Goal: Task Accomplishment & Management: Use online tool/utility

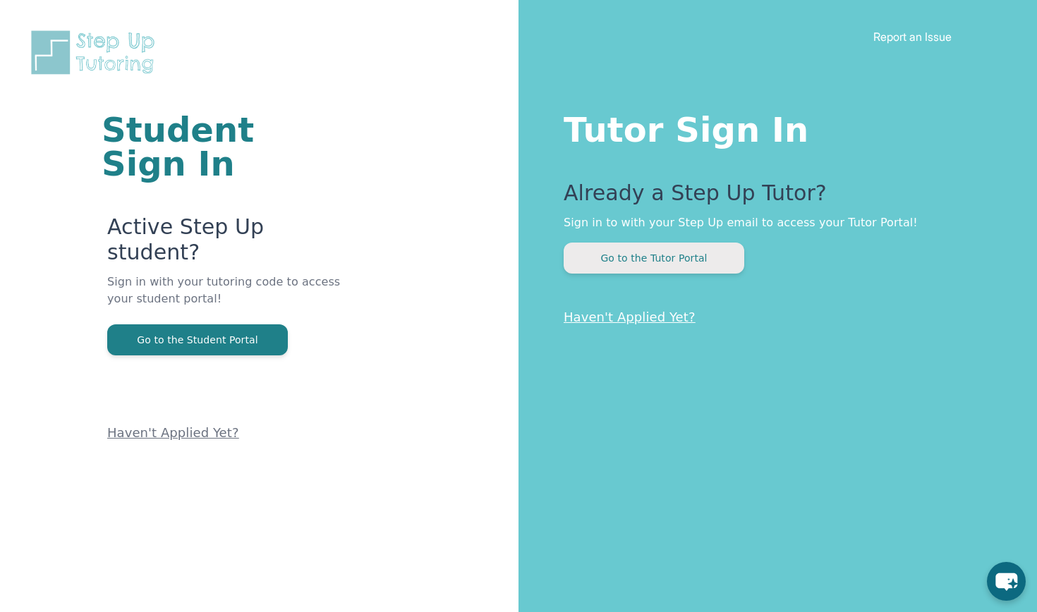
click at [670, 251] on button "Go to the Tutor Portal" at bounding box center [653, 258] width 181 height 31
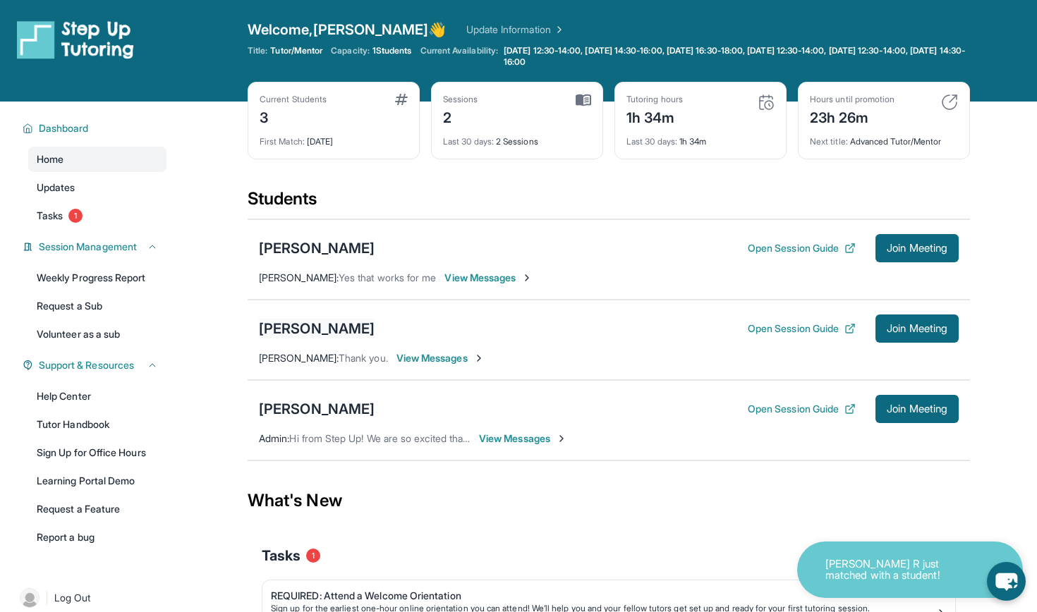
click at [295, 329] on div "[PERSON_NAME]" at bounding box center [317, 329] width 116 height 20
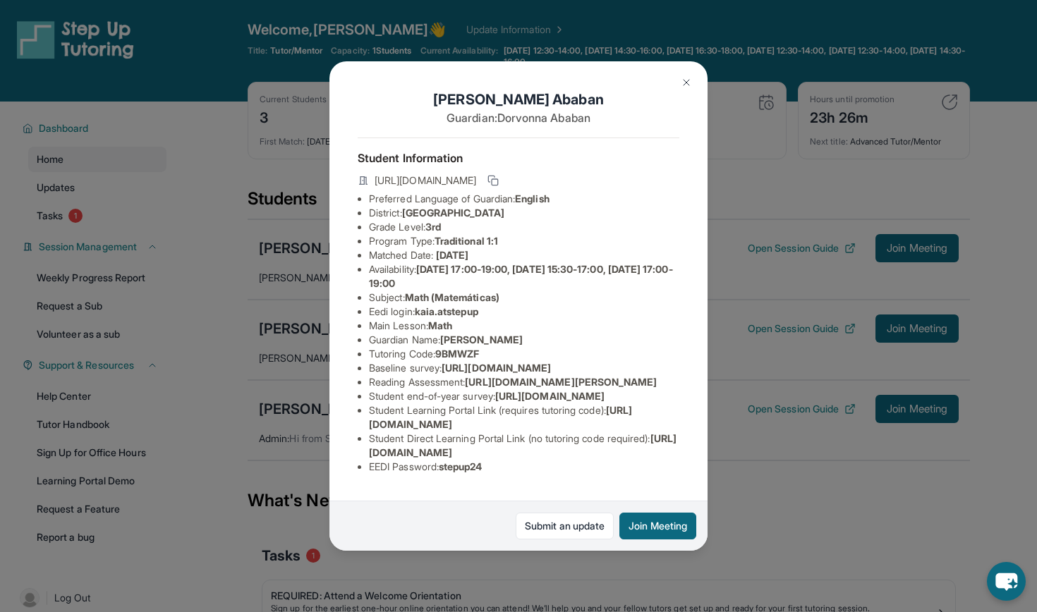
click at [728, 271] on div "[PERSON_NAME] Guardian: [PERSON_NAME] Student Information [URL][DOMAIN_NAME] Pr…" at bounding box center [518, 306] width 1037 height 612
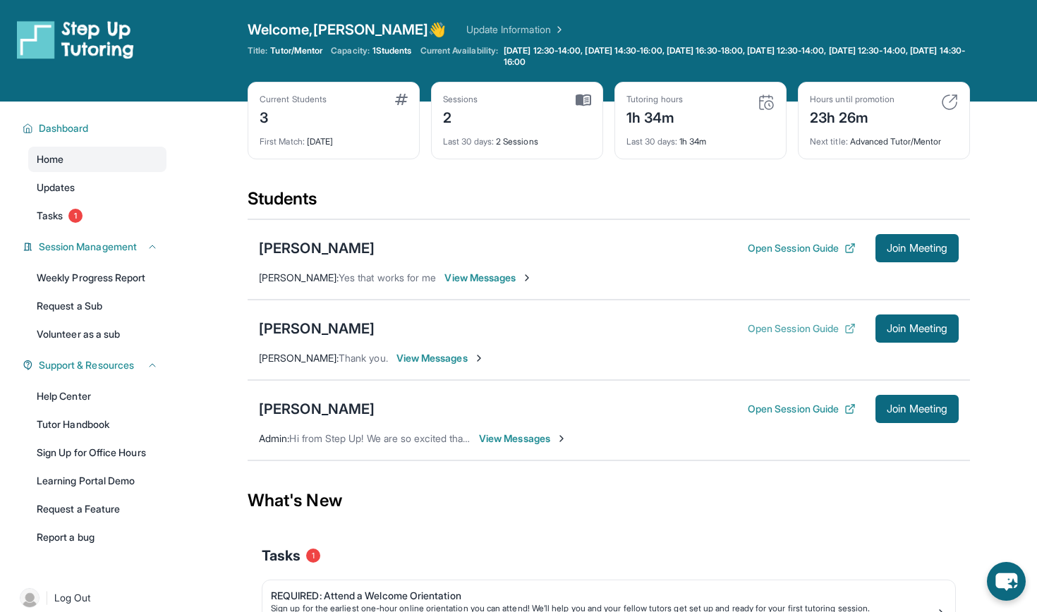
click at [788, 326] on button "Open Session Guide" at bounding box center [801, 329] width 108 height 14
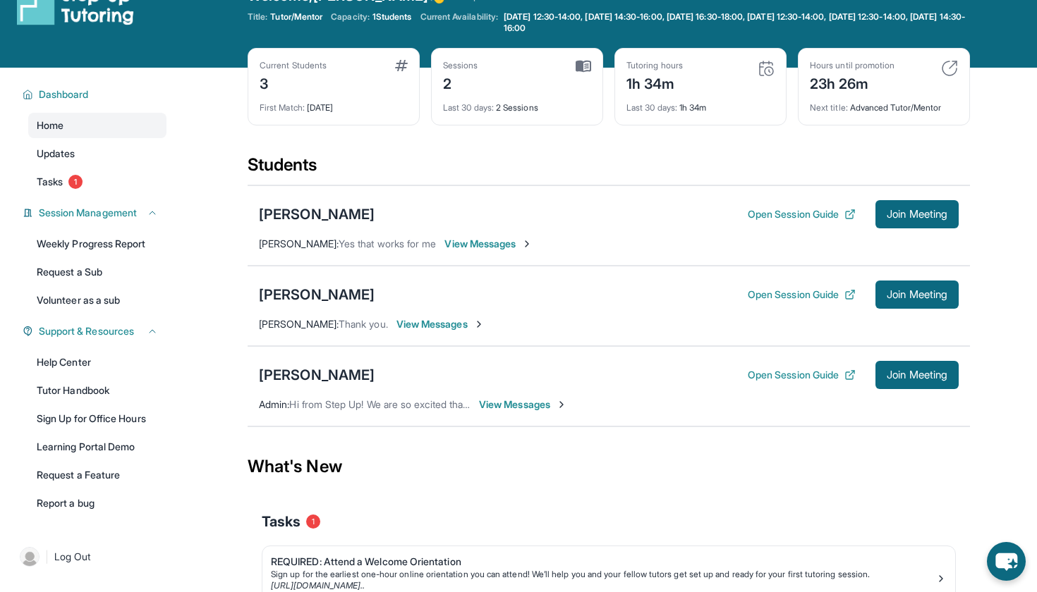
scroll to position [12, 0]
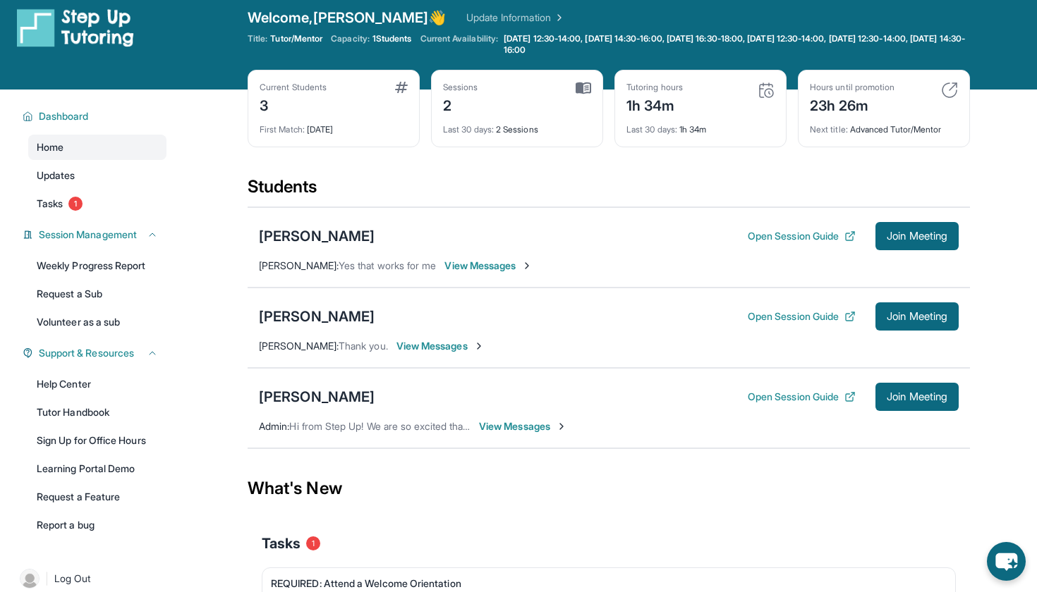
click at [429, 348] on span "View Messages" at bounding box center [440, 346] width 88 height 14
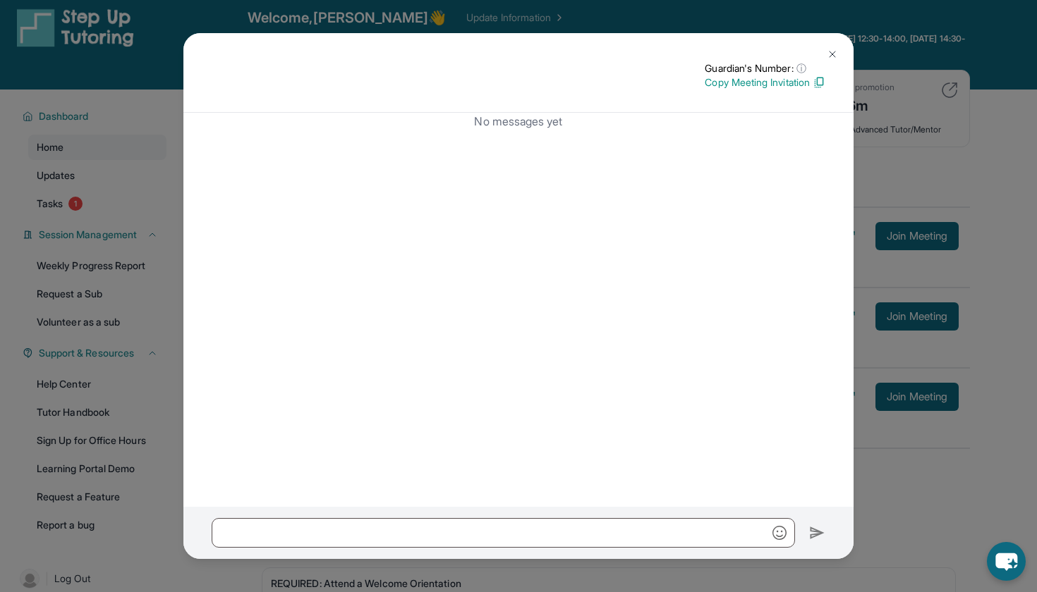
click at [831, 53] on img at bounding box center [831, 54] width 11 height 11
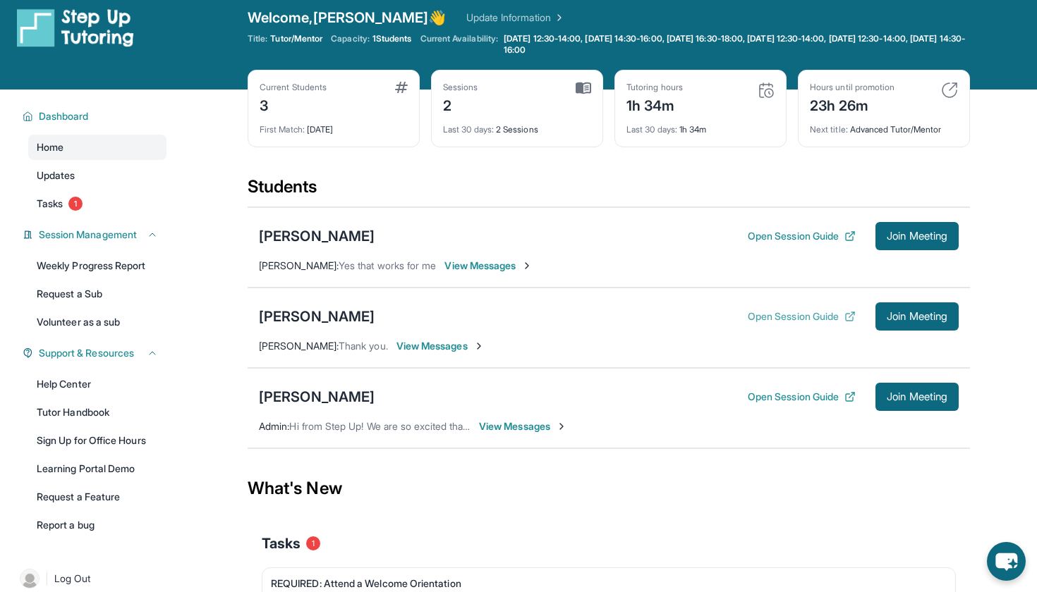
click at [812, 315] on button "Open Session Guide" at bounding box center [801, 317] width 108 height 14
click at [762, 318] on button "Open Session Guide" at bounding box center [801, 317] width 108 height 14
click at [115, 464] on link "Learning Portal Demo" at bounding box center [97, 468] width 138 height 25
click at [320, 312] on div "[PERSON_NAME]" at bounding box center [317, 317] width 116 height 20
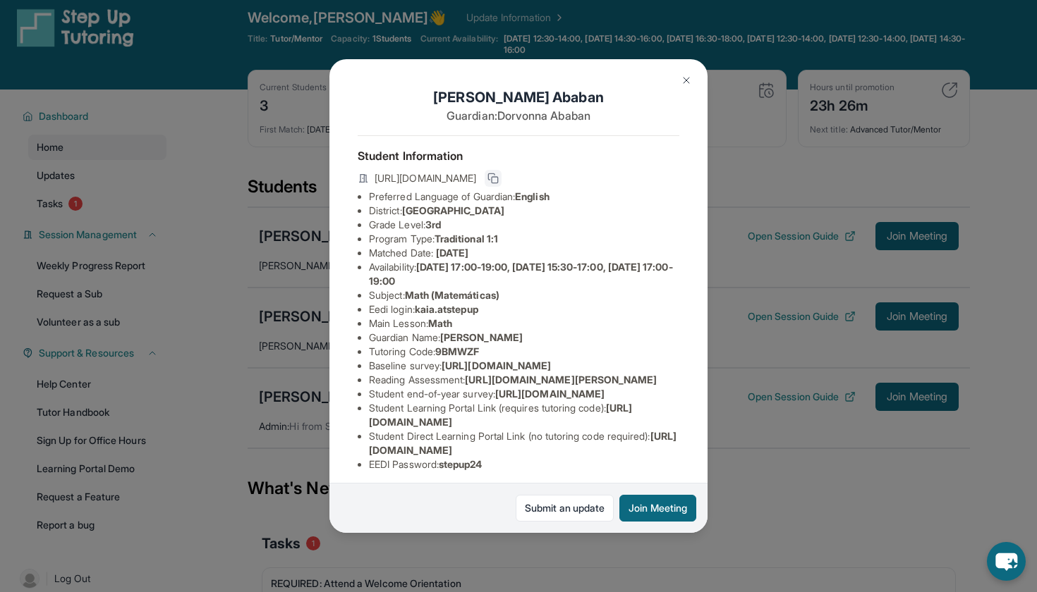
click at [499, 178] on icon at bounding box center [492, 178] width 11 height 11
click at [649, 508] on button "Join Meeting" at bounding box center [657, 508] width 77 height 27
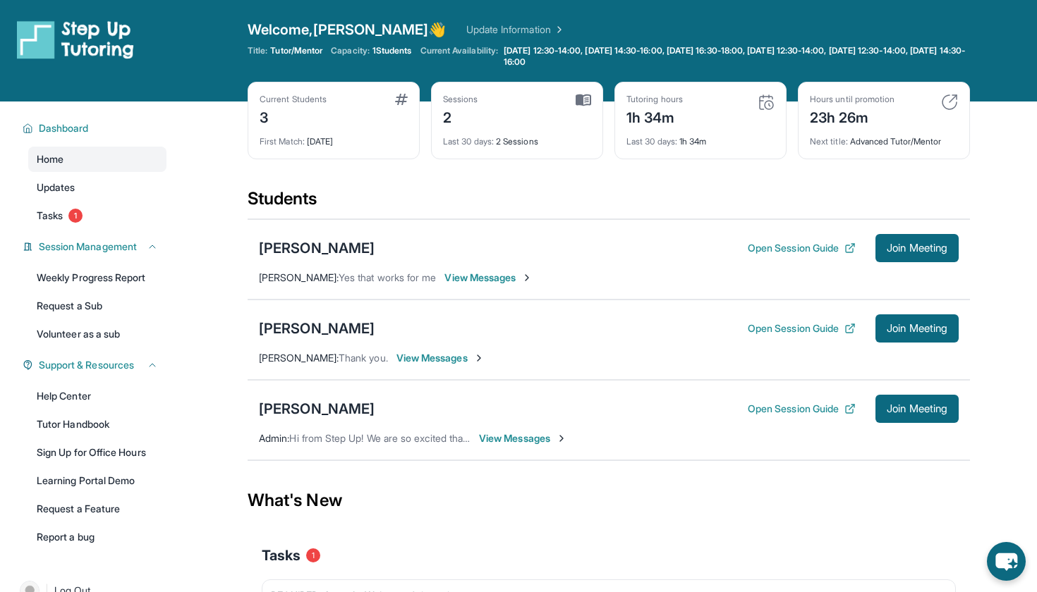
scroll to position [0, 0]
click at [915, 331] on span "Join Meeting" at bounding box center [916, 328] width 61 height 8
click at [917, 324] on span "Join Meeting" at bounding box center [916, 328] width 61 height 8
